Goal: Information Seeking & Learning: Learn about a topic

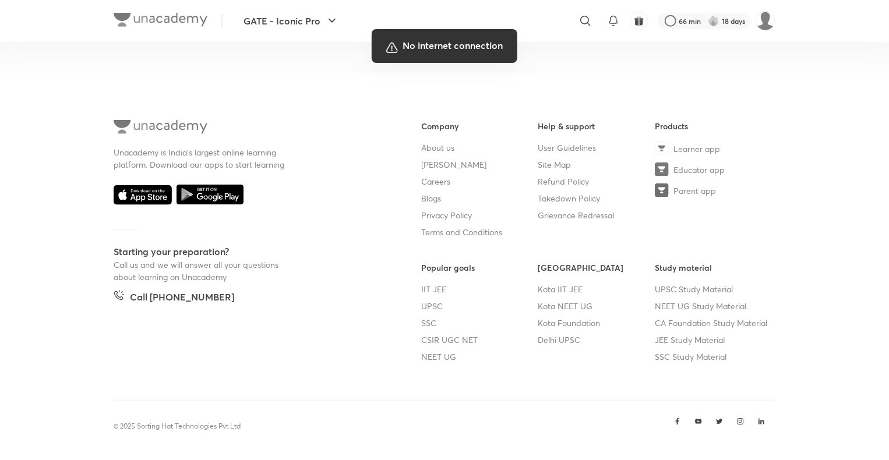
scroll to position [659, 0]
